Goal: Task Accomplishment & Management: Manage account settings

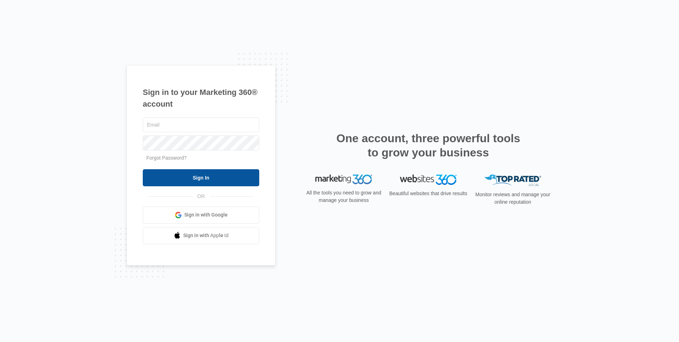
type input "[EMAIL_ADDRESS][DOMAIN_NAME]"
click at [207, 173] on input "Sign In" at bounding box center [201, 177] width 116 height 17
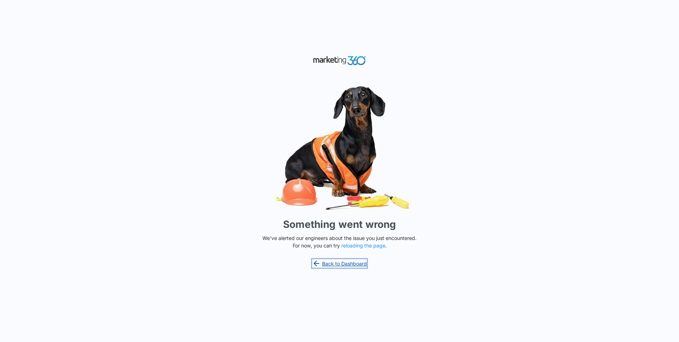
click at [331, 264] on link "Back to Dashboard" at bounding box center [339, 263] width 55 height 9
click at [351, 269] on div "Something went wrong We've alerted our engineers about the issue you just encou…" at bounding box center [339, 171] width 679 height 342
click at [350, 265] on link "Back to Dashboard" at bounding box center [339, 263] width 55 height 9
